Goal: Find specific page/section: Locate a particular part of the current website

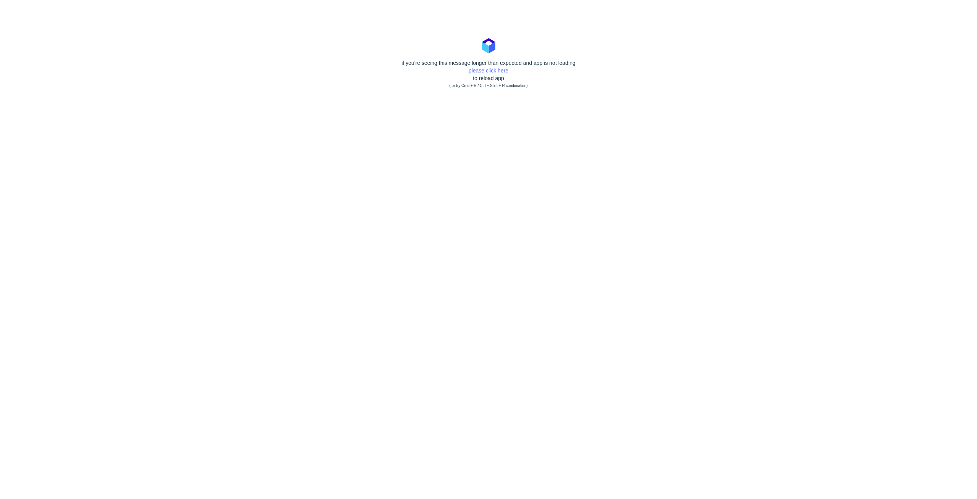
click at [498, 70] on link "please click here" at bounding box center [489, 71] width 40 height 6
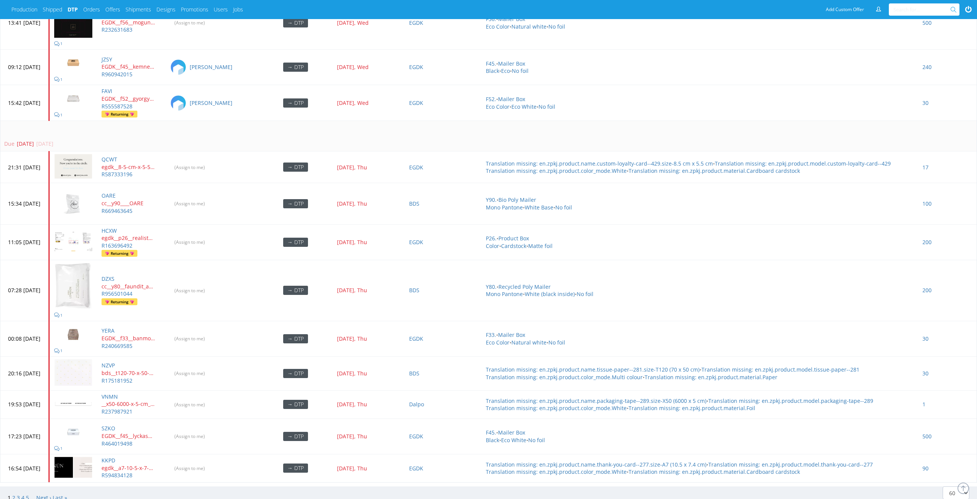
scroll to position [3075, 0]
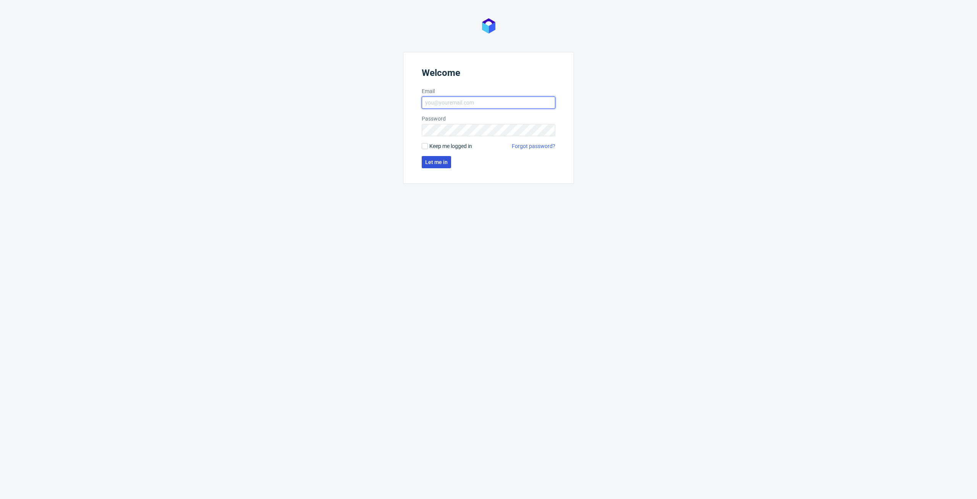
type input "[PERSON_NAME][EMAIL_ADDRESS][PERSON_NAME][DOMAIN_NAME]"
click at [441, 162] on span "Let me in" at bounding box center [436, 162] width 23 height 5
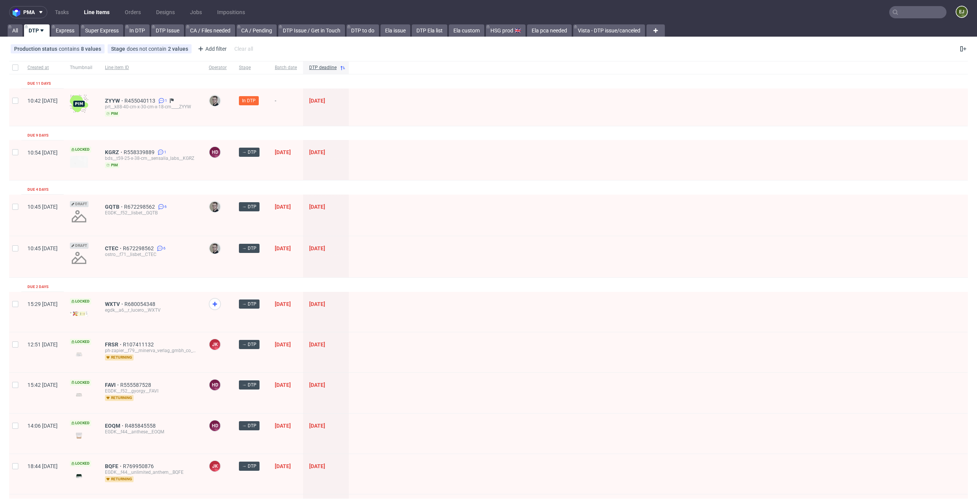
click at [921, 15] on input "text" at bounding box center [918, 12] width 57 height 12
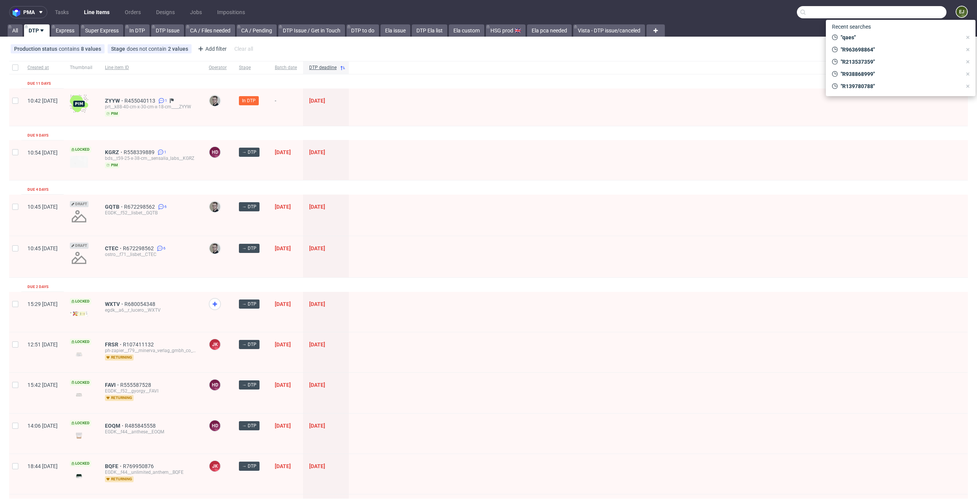
paste input "XESG"
type input "XESG"
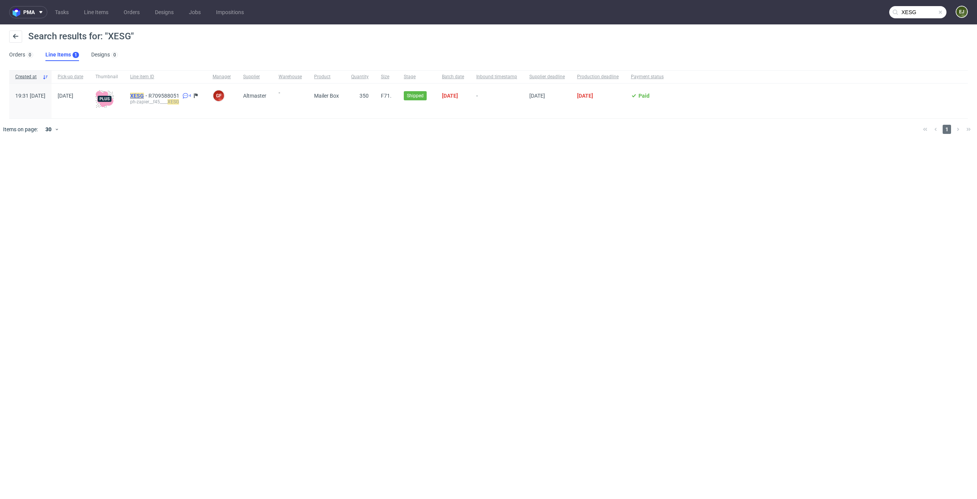
click at [144, 93] on mark "XESG" at bounding box center [137, 96] width 14 height 6
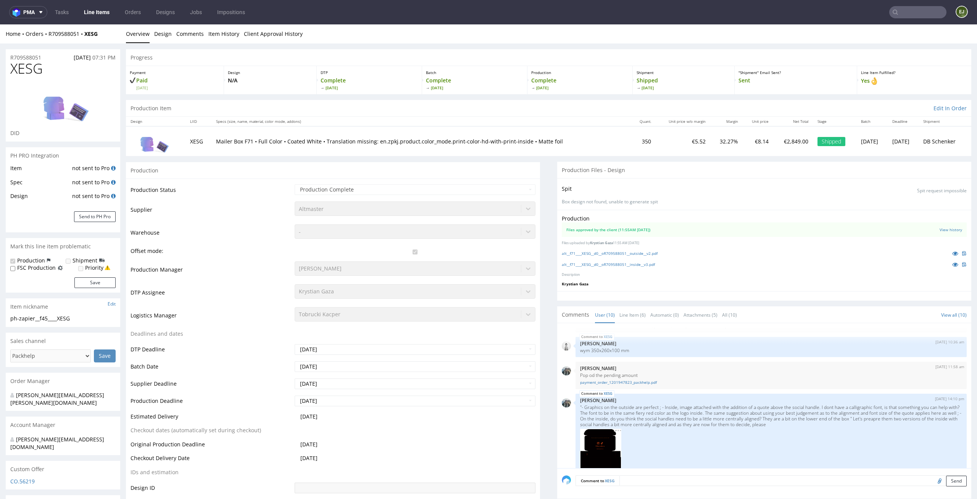
scroll to position [20, 0]
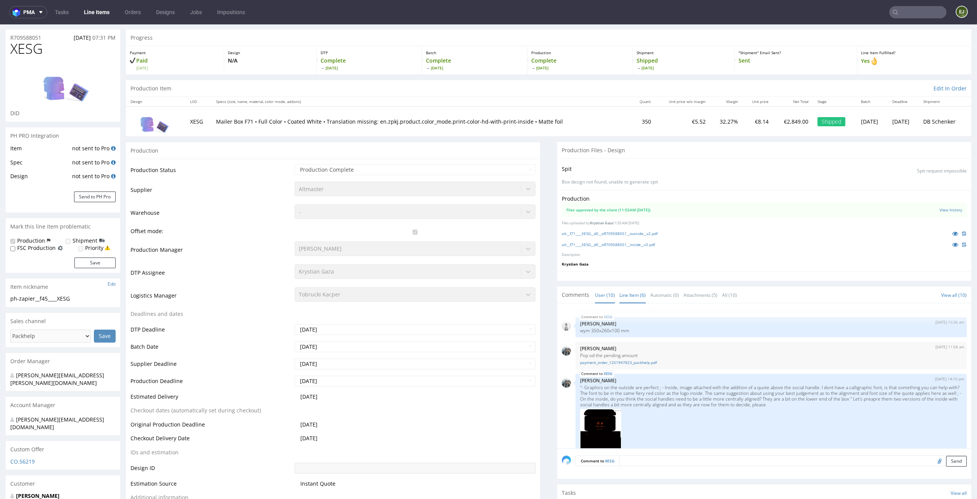
click at [631, 291] on link "Line Item (6)" at bounding box center [633, 295] width 26 height 16
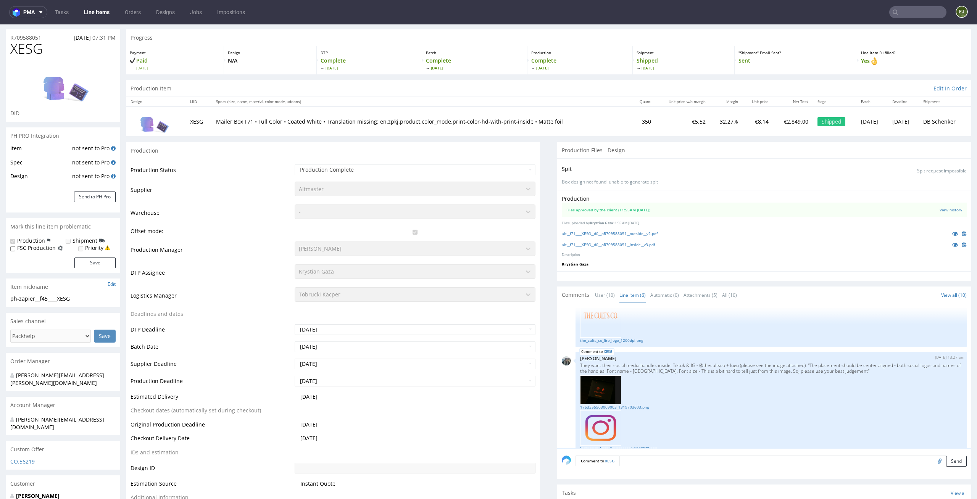
scroll to position [388, 0]
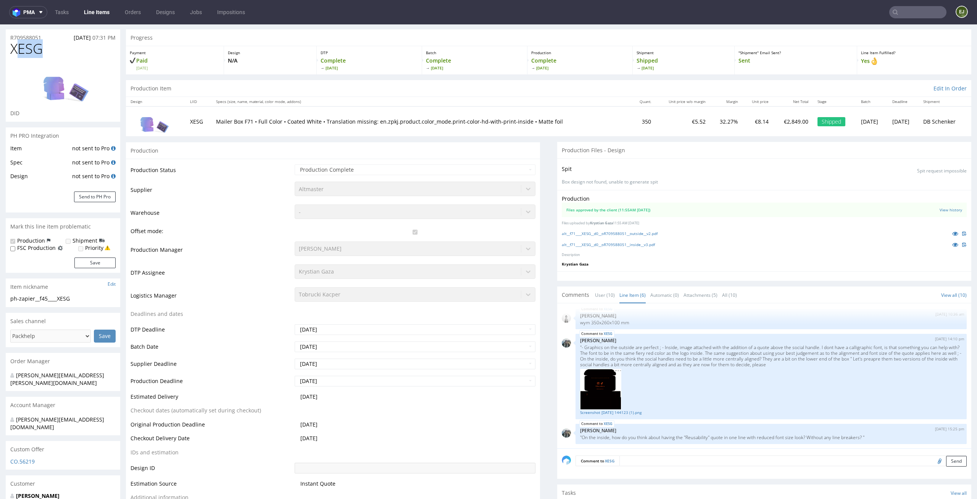
drag, startPoint x: 45, startPoint y: 45, endPoint x: 0, endPoint y: 45, distance: 45.0
copy span "XESG"
